Goal: Find specific page/section: Find specific page/section

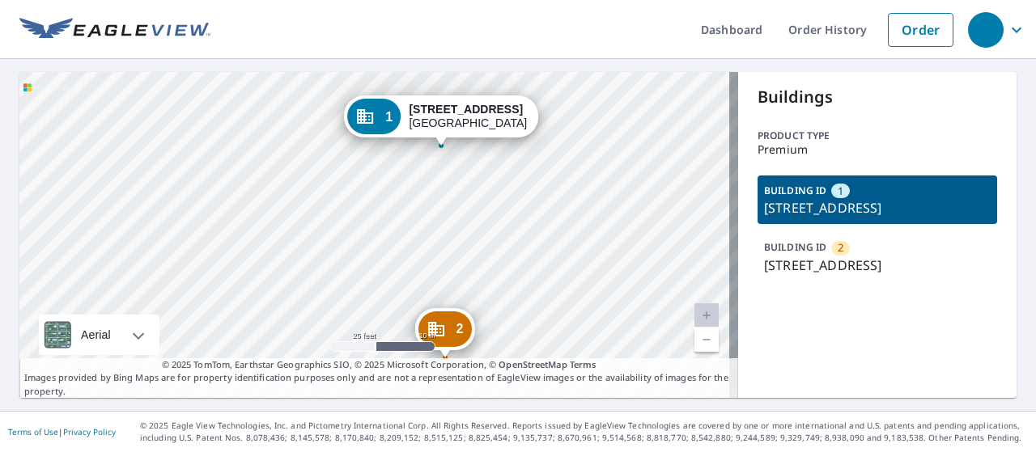
drag, startPoint x: 454, startPoint y: 164, endPoint x: 532, endPoint y: 299, distance: 155.6
click at [532, 299] on div "2 4970 Pepelani Loop Princeville, HI 96722 1 4970 Pepelani Loop Princeville, HI…" at bounding box center [378, 235] width 719 height 326
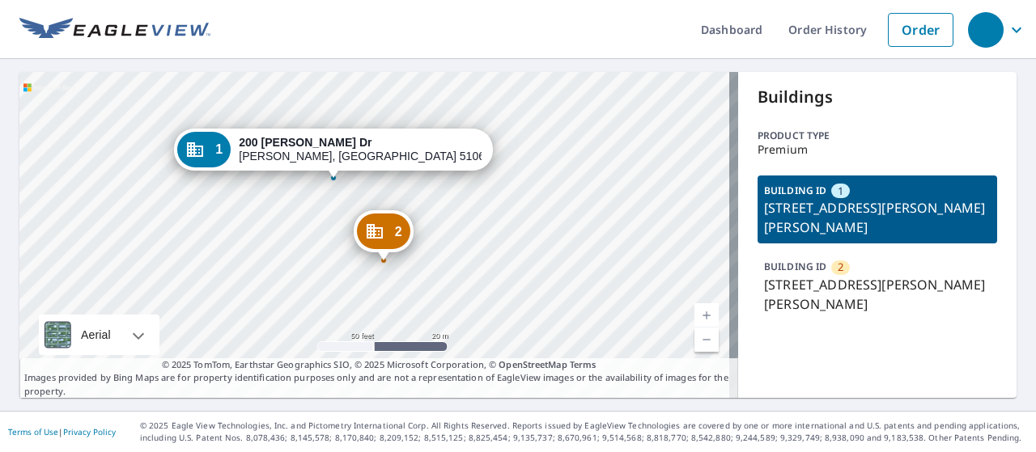
drag, startPoint x: 361, startPoint y: 254, endPoint x: 281, endPoint y: 257, distance: 80.2
click at [281, 257] on div "2 200 Shannon Dr Whiting, IA 51063 1 200 Shannon Dr Whiting, IA 51063" at bounding box center [378, 235] width 719 height 326
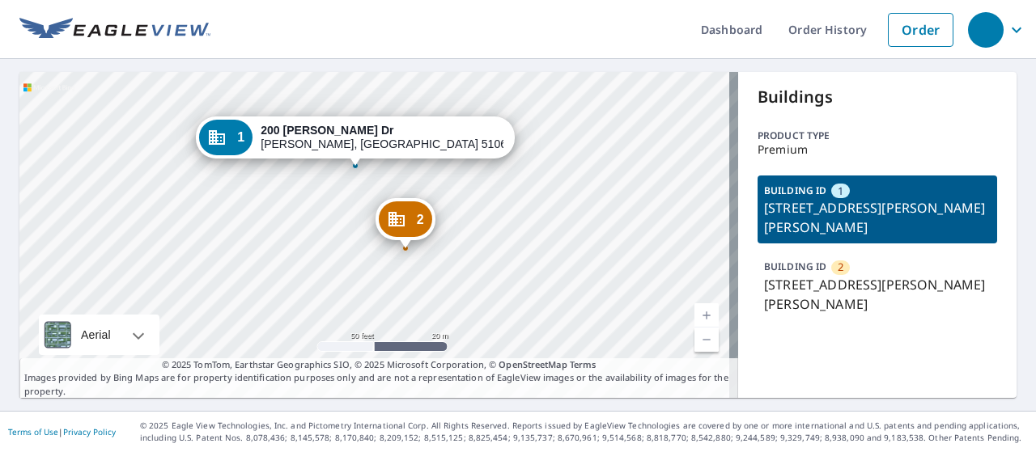
drag, startPoint x: 281, startPoint y: 257, endPoint x: 303, endPoint y: 244, distance: 25.0
click at [303, 244] on div "2 200 Shannon Dr Whiting, IA 51063 1 200 Shannon Dr Whiting, IA 51063" at bounding box center [378, 235] width 719 height 326
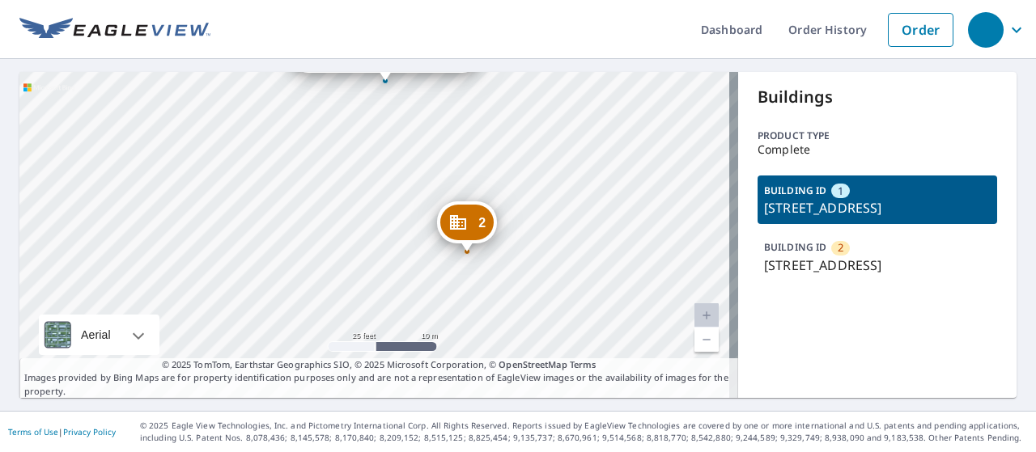
drag, startPoint x: 399, startPoint y: 119, endPoint x: 403, endPoint y: 104, distance: 15.1
click at [403, 104] on div "2 1210 25th St S Saint Petersburg, FL 33712 1 2350 9th Ave S Saint Petersburg, …" at bounding box center [378, 235] width 719 height 326
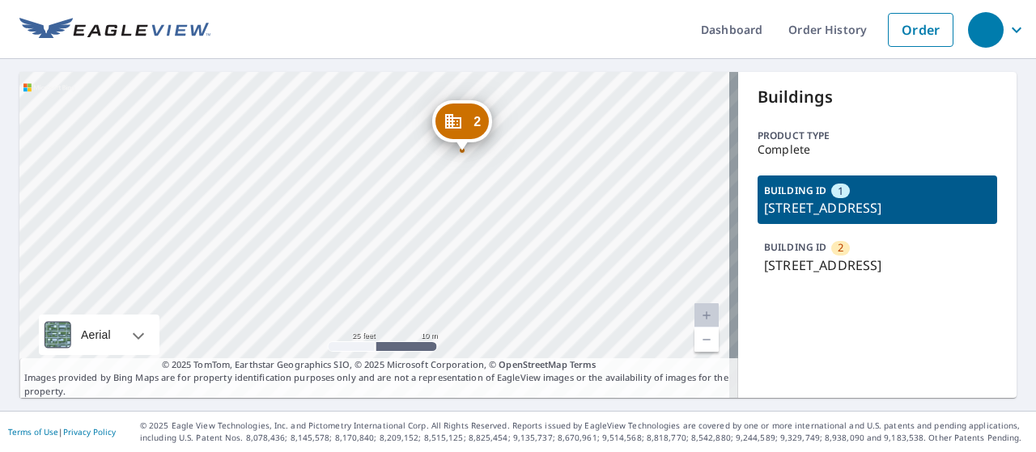
drag, startPoint x: 392, startPoint y: 272, endPoint x: 387, endPoint y: 171, distance: 101.3
click at [387, 171] on div "2 1210 25th St S Saint Petersburg, FL 33712 1 2350 9th Ave S Saint Petersburg, …" at bounding box center [378, 235] width 719 height 326
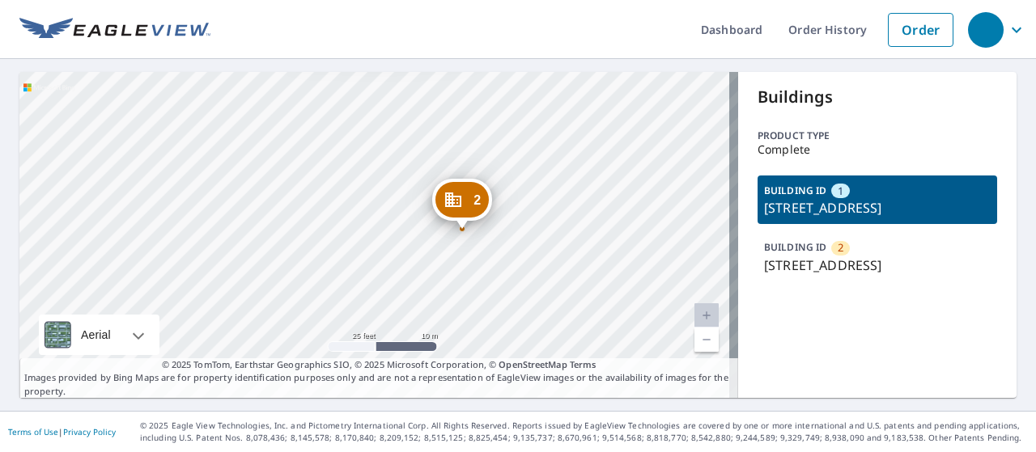
drag, startPoint x: 385, startPoint y: 168, endPoint x: 386, endPoint y: 248, distance: 80.9
click at [386, 248] on div "2 1210 25th St S Saint Petersburg, FL 33712 1 2350 9th Ave S Saint Petersburg, …" at bounding box center [378, 235] width 719 height 326
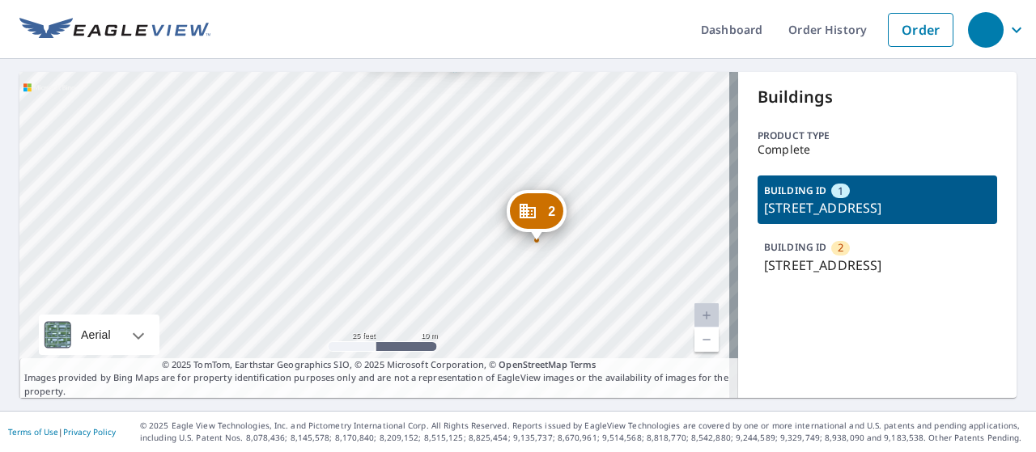
drag, startPoint x: 443, startPoint y: 190, endPoint x: 426, endPoint y: 314, distance: 125.1
click at [426, 314] on div "2 [STREET_ADDRESS] [STREET_ADDRESS]" at bounding box center [378, 235] width 719 height 326
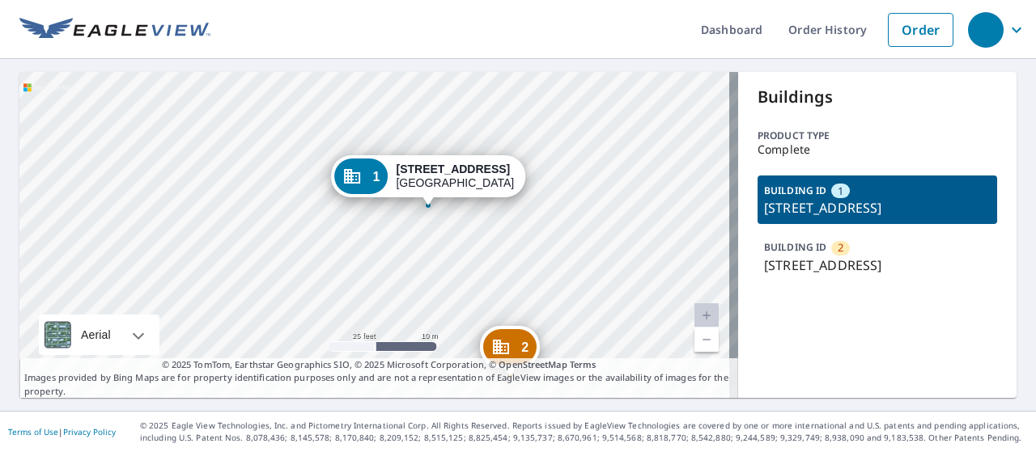
drag, startPoint x: 453, startPoint y: 119, endPoint x: 431, endPoint y: 237, distance: 120.3
click at [431, 237] on div "2 [STREET_ADDRESS] [STREET_ADDRESS]" at bounding box center [378, 235] width 719 height 326
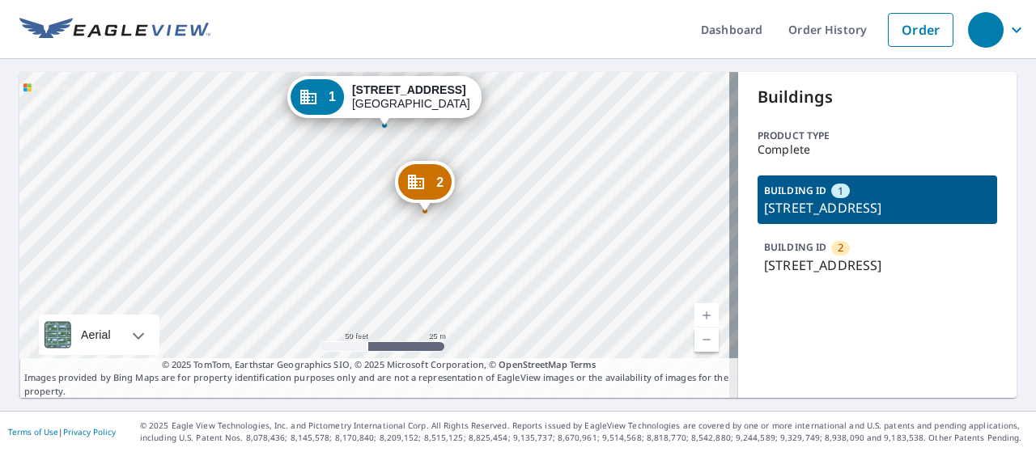
drag, startPoint x: 397, startPoint y: 258, endPoint x: 358, endPoint y: 176, distance: 91.6
click at [358, 176] on div "2 [STREET_ADDRESS] [STREET_ADDRESS]" at bounding box center [378, 235] width 719 height 326
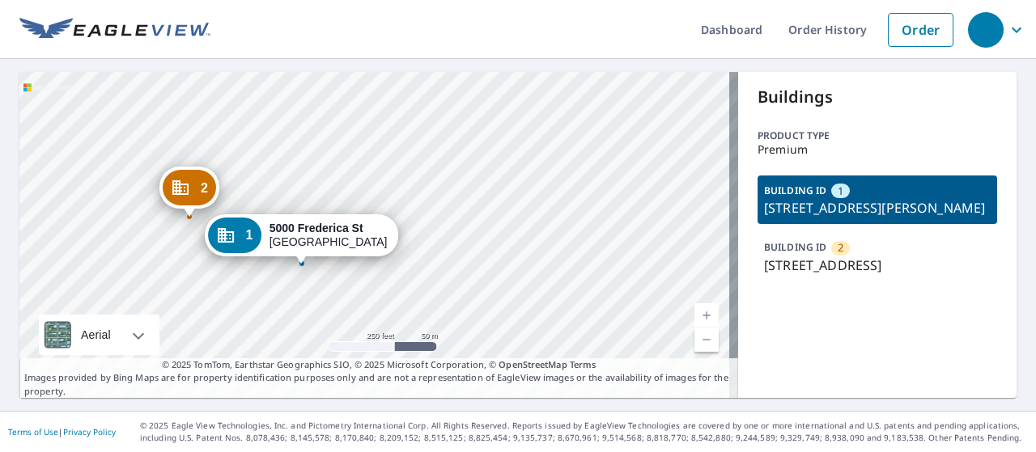
drag, startPoint x: 274, startPoint y: 238, endPoint x: 201, endPoint y: 255, distance: 74.8
click at [201, 255] on div "2 4037 Towne Square Ct Owensboro, KY 42301 1 5000 Frederica St Owensboro, KY 42…" at bounding box center [378, 235] width 719 height 326
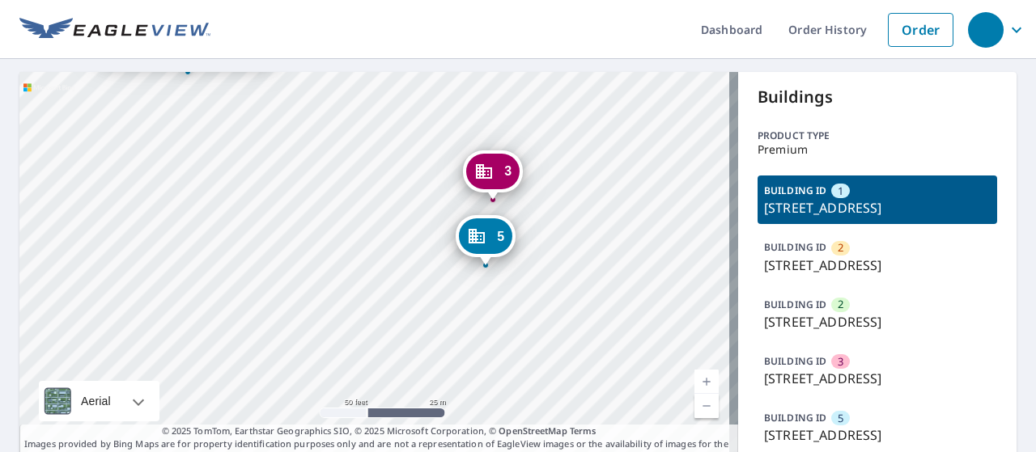
drag, startPoint x: 432, startPoint y: 330, endPoint x: 420, endPoint y: 125, distance: 205.1
click at [420, 125] on div "2 3831 West Vine Street Kissimmee, FL 34741 2 3831 West Vine Street Kissimmee, …" at bounding box center [378, 268] width 719 height 392
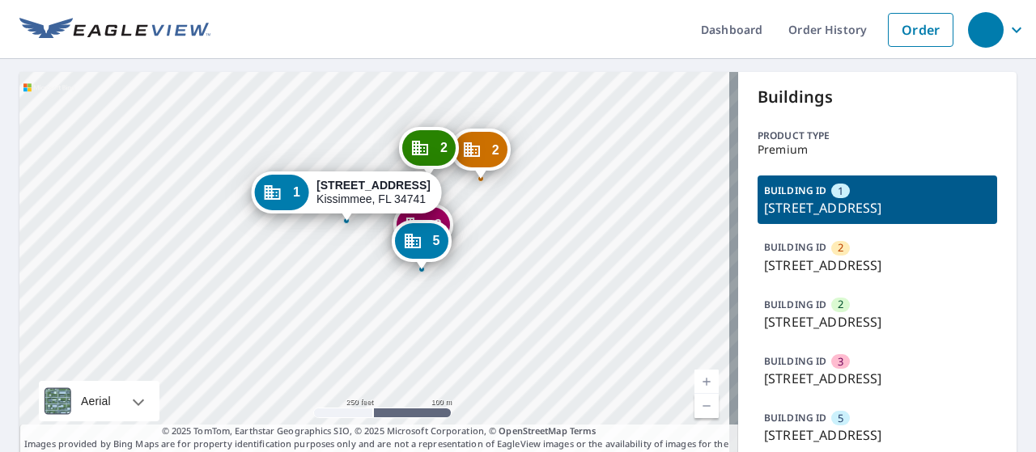
drag, startPoint x: 398, startPoint y: 166, endPoint x: 383, endPoint y: 278, distance: 112.7
click at [383, 278] on div "2 3831 West Vine Street Kissimmee, FL 34741 2 3831 West Vine Street Kissimmee, …" at bounding box center [378, 268] width 719 height 392
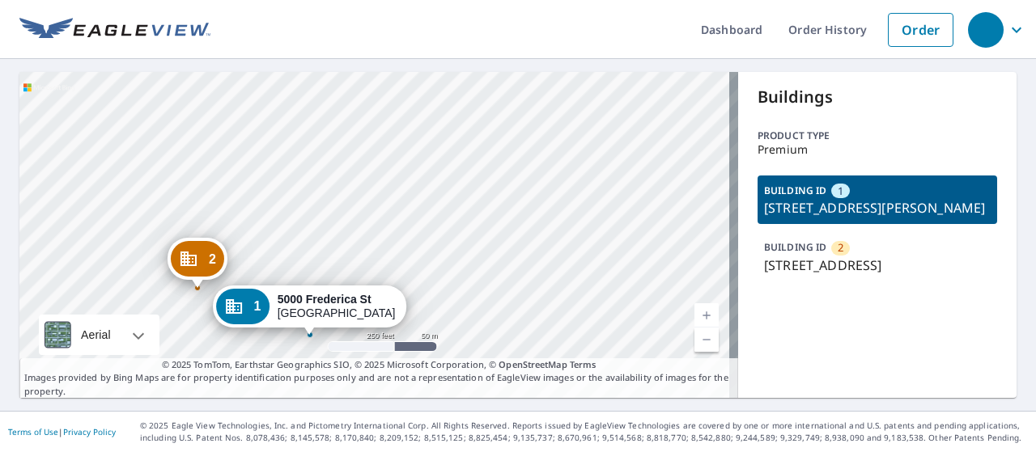
drag, startPoint x: 286, startPoint y: 226, endPoint x: 222, endPoint y: 329, distance: 121.5
click at [222, 329] on div "1 [STREET_ADDRESS]" at bounding box center [310, 311] width 194 height 50
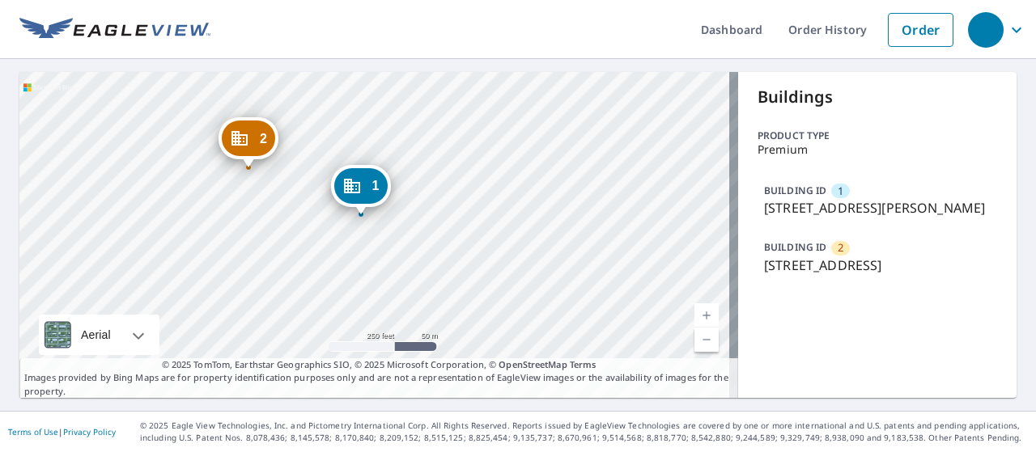
drag, startPoint x: 497, startPoint y: 112, endPoint x: 483, endPoint y: 95, distance: 22.5
click at [483, 95] on div "2 [STREET_ADDRESS][GEOGRAPHIC_DATA][STREET_ADDRESS]" at bounding box center [378, 235] width 719 height 326
click at [859, 275] on p "[STREET_ADDRESS]" at bounding box center [877, 265] width 227 height 19
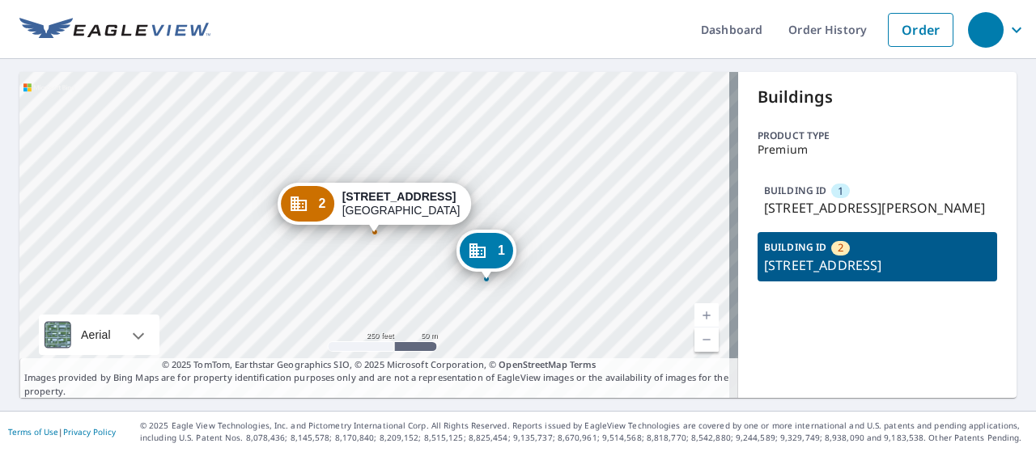
click at [851, 201] on p "[STREET_ADDRESS][PERSON_NAME]" at bounding box center [877, 207] width 227 height 19
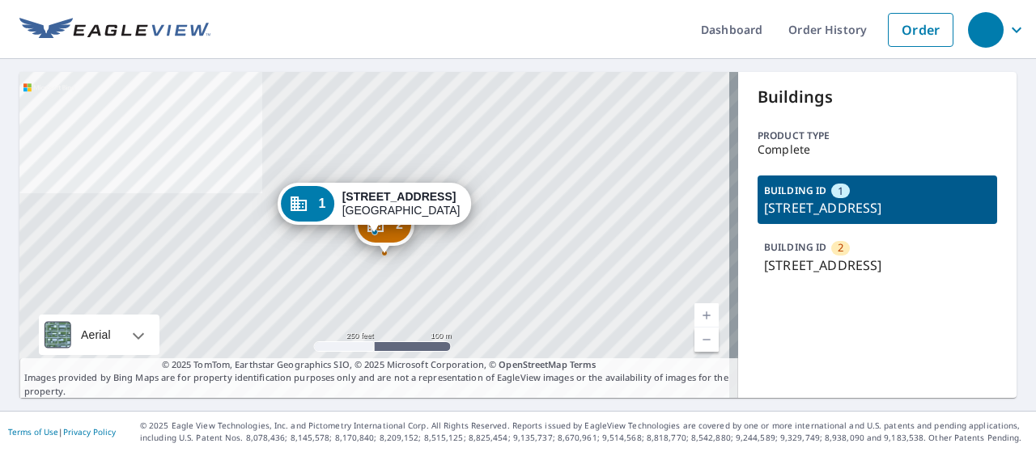
drag, startPoint x: 812, startPoint y: 229, endPoint x: 741, endPoint y: 214, distance: 72.9
click at [741, 214] on div "Buildings Product type Complete BUILDING ID 1 [STREET_ADDRESS] BUILDING ID [GEO…" at bounding box center [877, 235] width 278 height 326
copy p "[STREET_ADDRESS]"
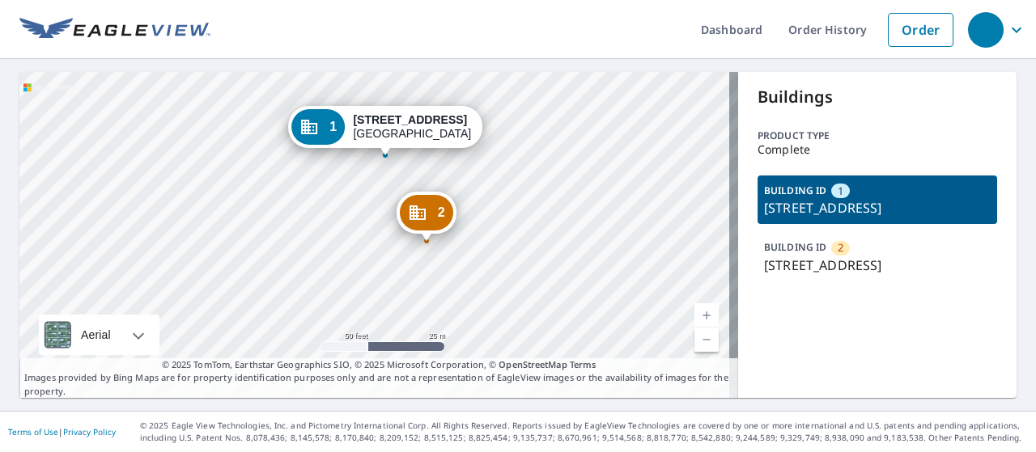
drag, startPoint x: 361, startPoint y: 239, endPoint x: 333, endPoint y: 172, distance: 72.2
click at [333, 172] on div "2 [STREET_ADDRESS] [STREET_ADDRESS]" at bounding box center [378, 235] width 719 height 326
